Goal: Information Seeking & Learning: Find contact information

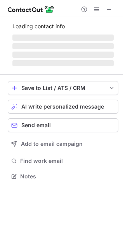
scroll to position [169, 123]
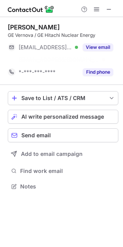
scroll to position [4, 4]
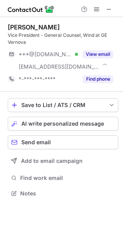
scroll to position [188, 123]
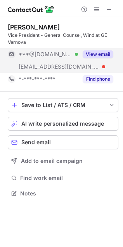
click at [110, 50] on button "View email" at bounding box center [98, 54] width 31 height 8
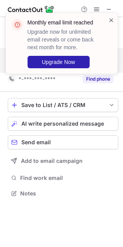
click at [109, 17] on span at bounding box center [111, 20] width 6 height 8
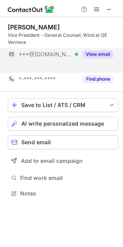
scroll to position [4, 4]
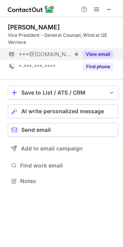
click at [99, 76] on div "Mark Landis Vice President - General Counsel, Wind at GE Vernova ***@gmail.com …" at bounding box center [63, 48] width 110 height 62
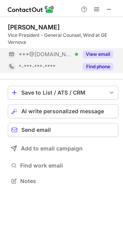
click at [101, 64] on button "Find phone" at bounding box center [98, 67] width 31 height 8
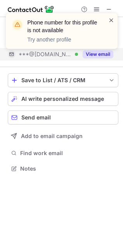
click at [114, 17] on span at bounding box center [111, 20] width 6 height 8
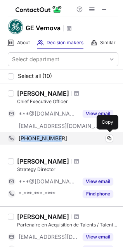
drag, startPoint x: 70, startPoint y: 138, endPoint x: 21, endPoint y: 134, distance: 49.0
click at [21, 135] on div "[PHONE_NUMBER]" at bounding box center [66, 138] width 95 height 7
copy span "12034348274"
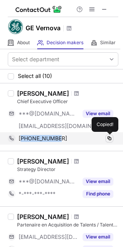
click at [112, 140] on span at bounding box center [109, 138] width 6 height 6
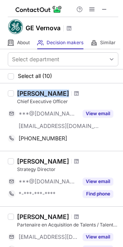
drag, startPoint x: 72, startPoint y: 93, endPoint x: 16, endPoint y: 93, distance: 55.8
click at [16, 93] on div "[PERSON_NAME] Chief Executive Officer ***@[DOMAIN_NAME] [EMAIL_ADDRESS][DOMAIN_…" at bounding box center [66, 117] width 104 height 55
copy div "[PERSON_NAME]"
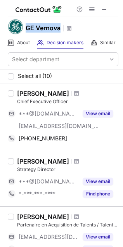
drag, startPoint x: 64, startPoint y: 28, endPoint x: 26, endPoint y: 28, distance: 38.4
click at [26, 28] on div "GE Vernova" at bounding box center [49, 28] width 47 height 10
copy h1 "GE Vernova"
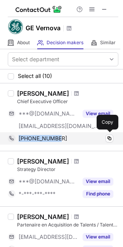
drag, startPoint x: 65, startPoint y: 135, endPoint x: 17, endPoint y: 136, distance: 48.1
click at [17, 136] on div "[PHONE_NUMBER] Copy" at bounding box center [60, 138] width 105 height 12
copy div "[PHONE_NUMBER]"
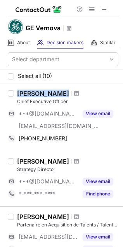
drag, startPoint x: 77, startPoint y: 86, endPoint x: 6, endPoint y: 95, distance: 71.4
click at [6, 95] on div "[PERSON_NAME] Chief Executive Officer ***@[DOMAIN_NAME] [EMAIL_ADDRESS][DOMAIN_…" at bounding box center [61, 116] width 123 height 67
copy div "[PERSON_NAME]"
